Goal: Task Accomplishment & Management: Manage account settings

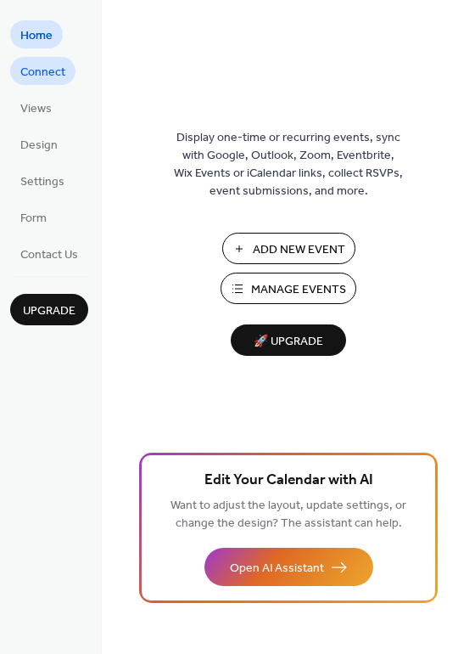
click at [54, 73] on span "Connect" at bounding box center [42, 73] width 45 height 18
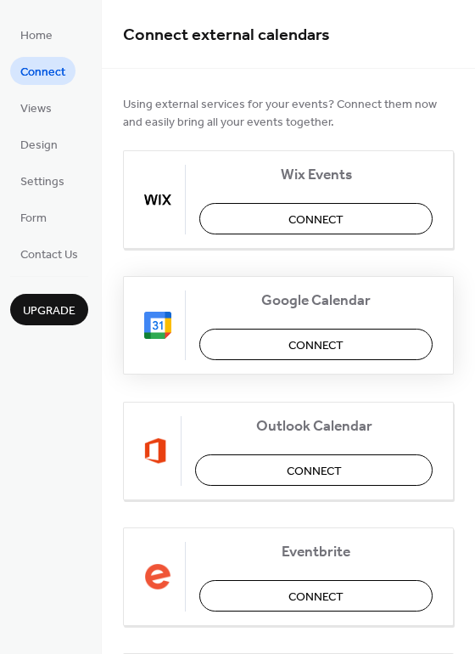
click at [250, 346] on button "Connect" at bounding box center [315, 343] width 233 height 31
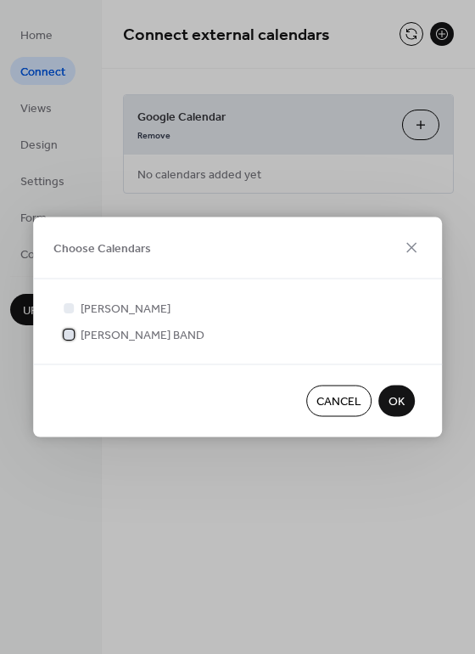
click at [160, 339] on span "[PERSON_NAME] BAND" at bounding box center [143, 336] width 124 height 18
click at [390, 404] on span "OK" at bounding box center [397, 402] width 16 height 18
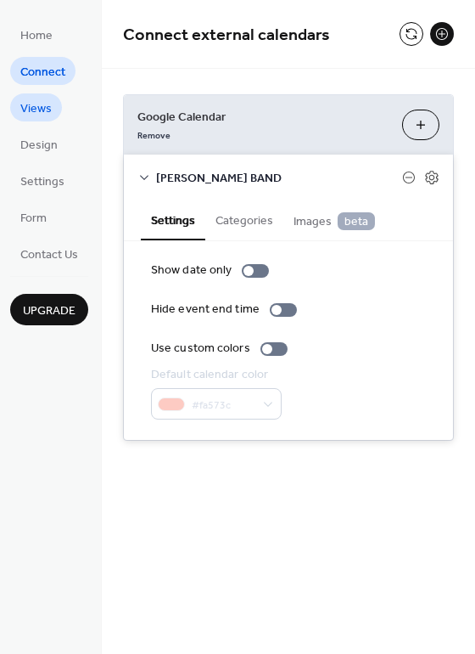
click at [50, 114] on span "Views" at bounding box center [35, 109] width 31 height 18
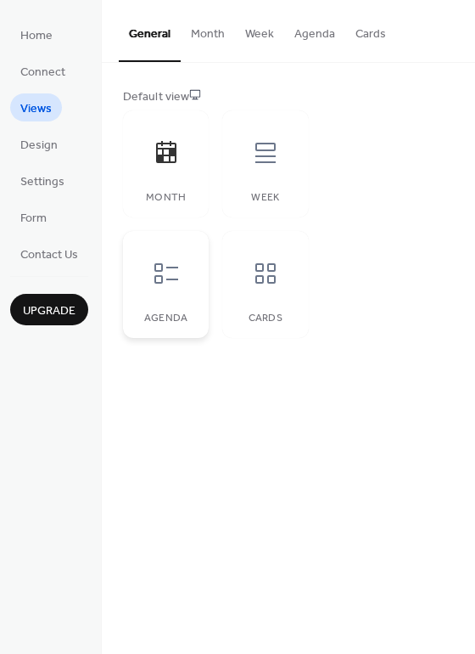
click at [160, 281] on icon at bounding box center [166, 273] width 27 height 27
click at [262, 273] on icon at bounding box center [265, 273] width 27 height 27
click at [174, 273] on icon at bounding box center [166, 273] width 27 height 27
